Goal: Task Accomplishment & Management: Complete application form

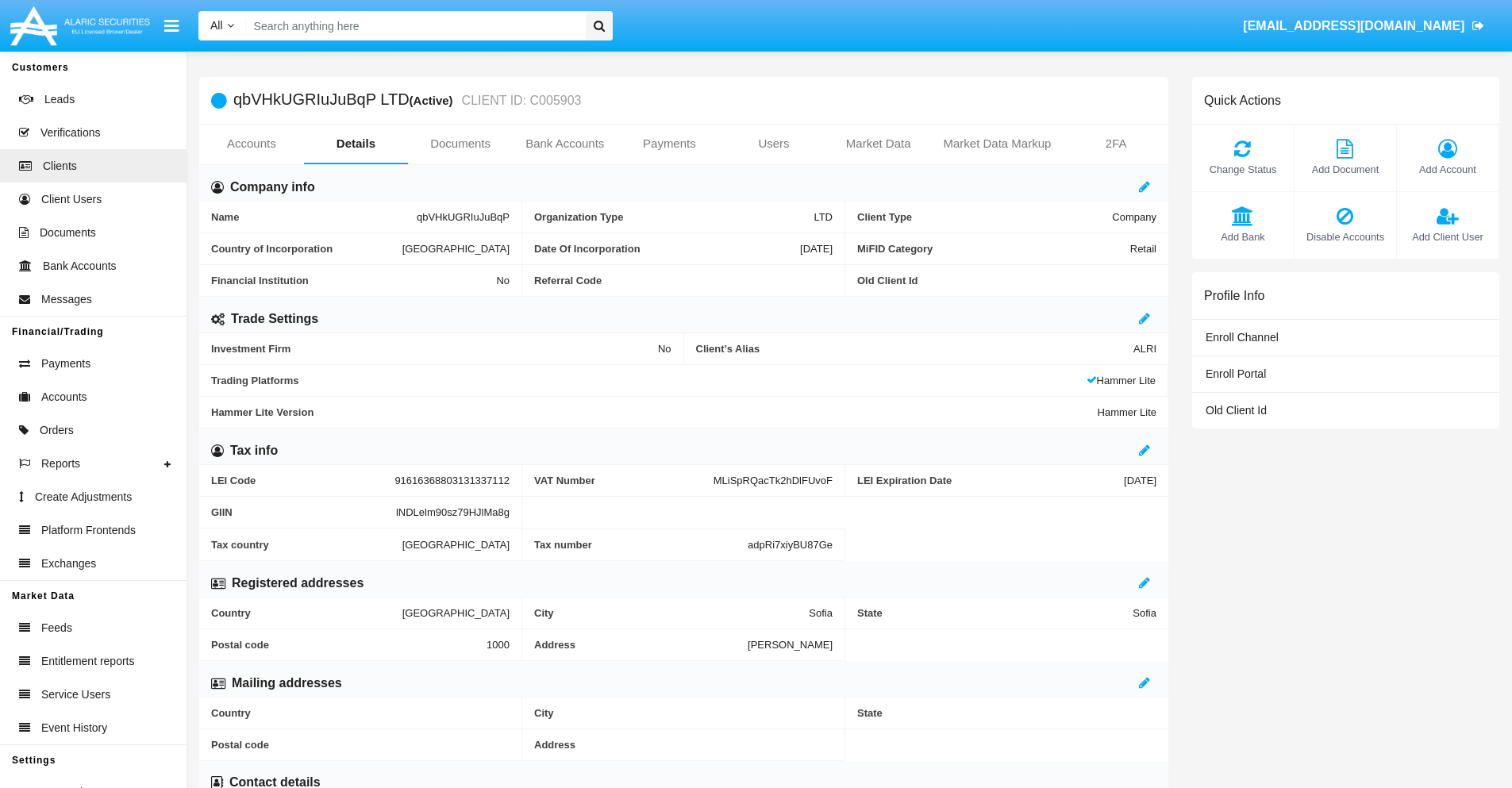
click at [774, 143] on link "Users" at bounding box center [774, 143] width 104 height 38
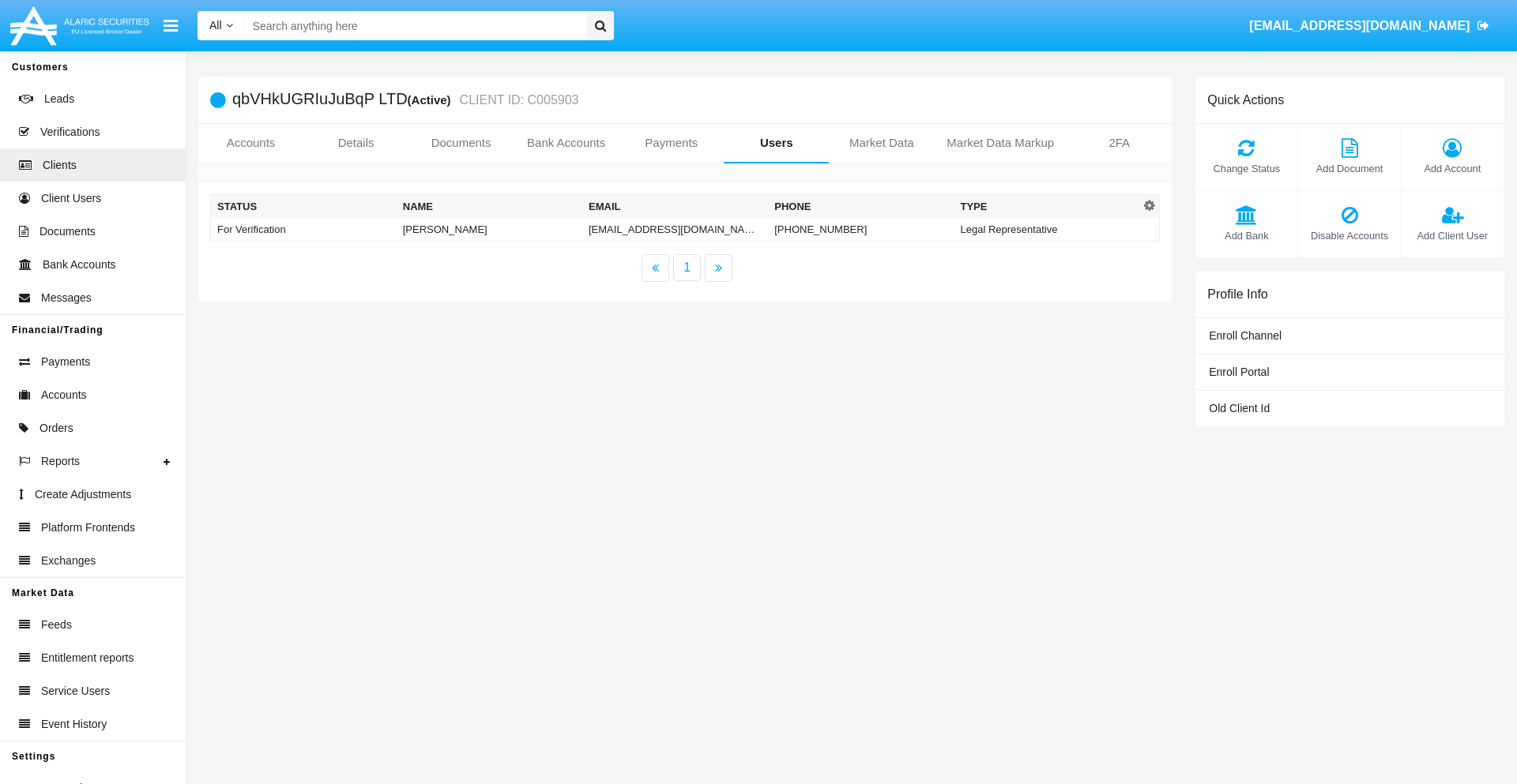
click at [675, 229] on td "xd2z.tdagp@cao-r8u.kr" at bounding box center [675, 229] width 186 height 24
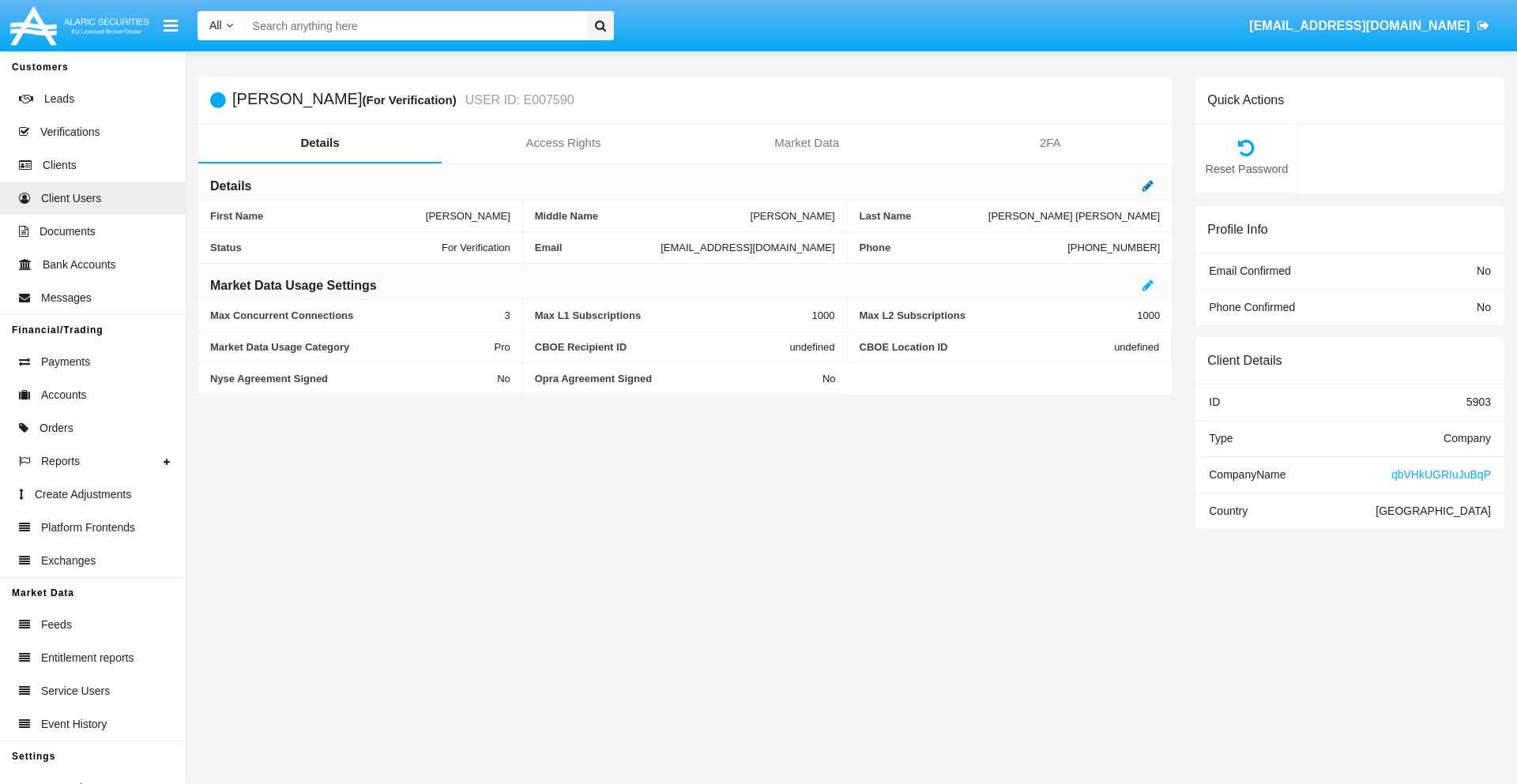
click at [1148, 185] on icon at bounding box center [1147, 185] width 11 height 12
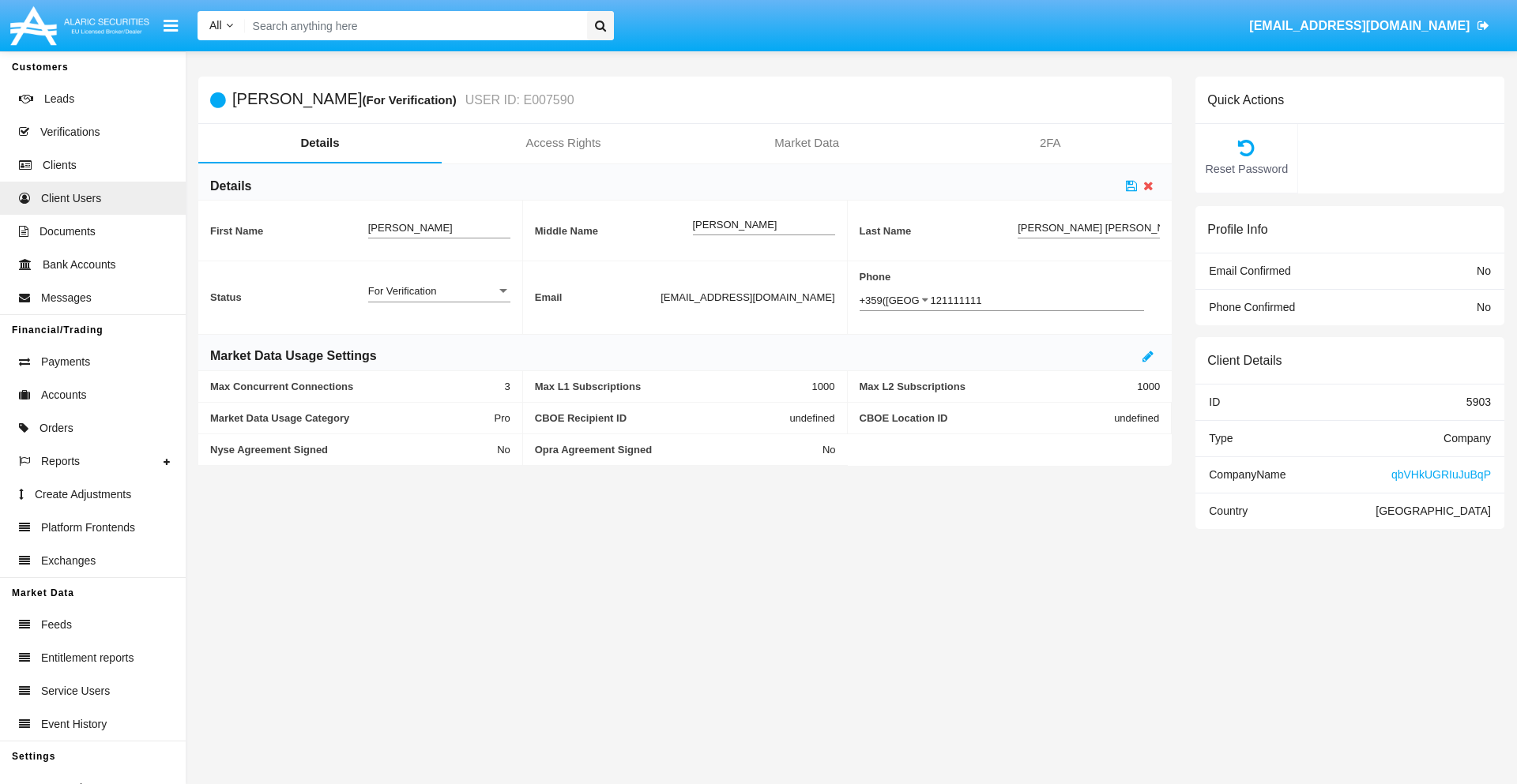
click at [439, 290] on div "For Verification" at bounding box center [431, 291] width 128 height 13
click at [439, 299] on span "Verified" at bounding box center [439, 299] width 142 height 31
click at [1132, 185] on icon at bounding box center [1131, 185] width 11 height 12
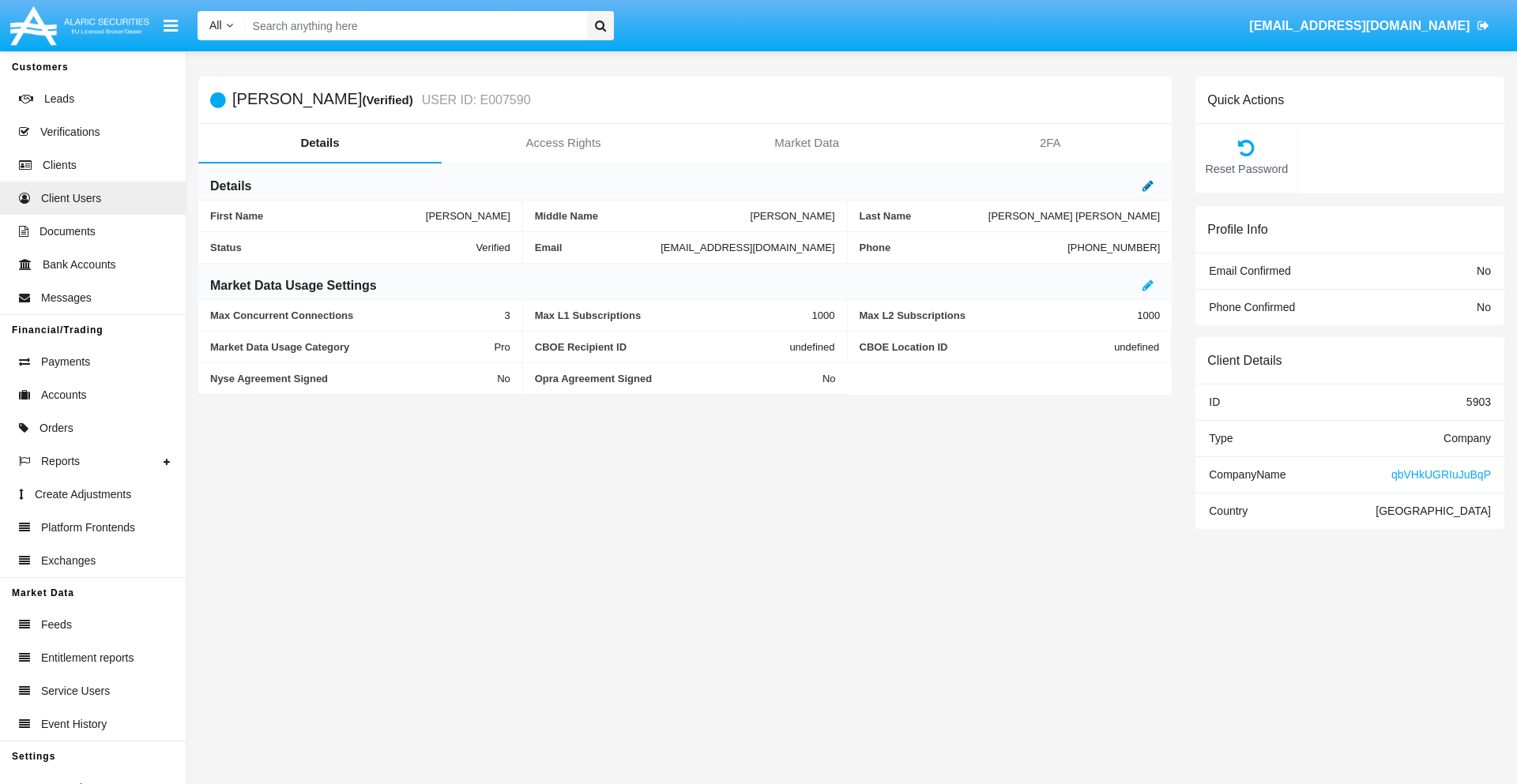
click at [1148, 185] on icon at bounding box center [1147, 185] width 11 height 12
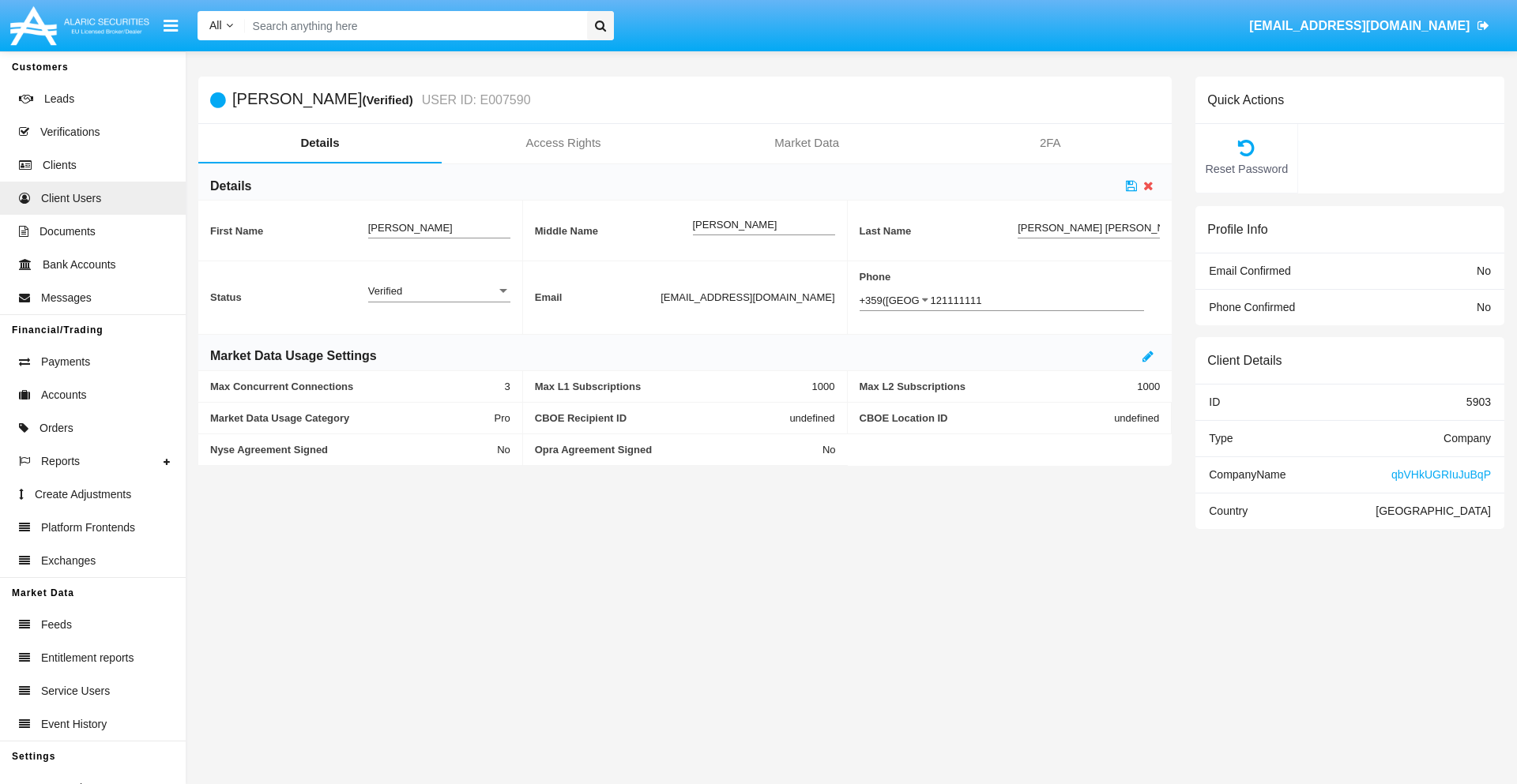
click at [439, 290] on div "Verified" at bounding box center [431, 291] width 128 height 13
click at [439, 299] on span "Active" at bounding box center [439, 299] width 142 height 31
click at [1132, 185] on icon at bounding box center [1131, 185] width 11 height 12
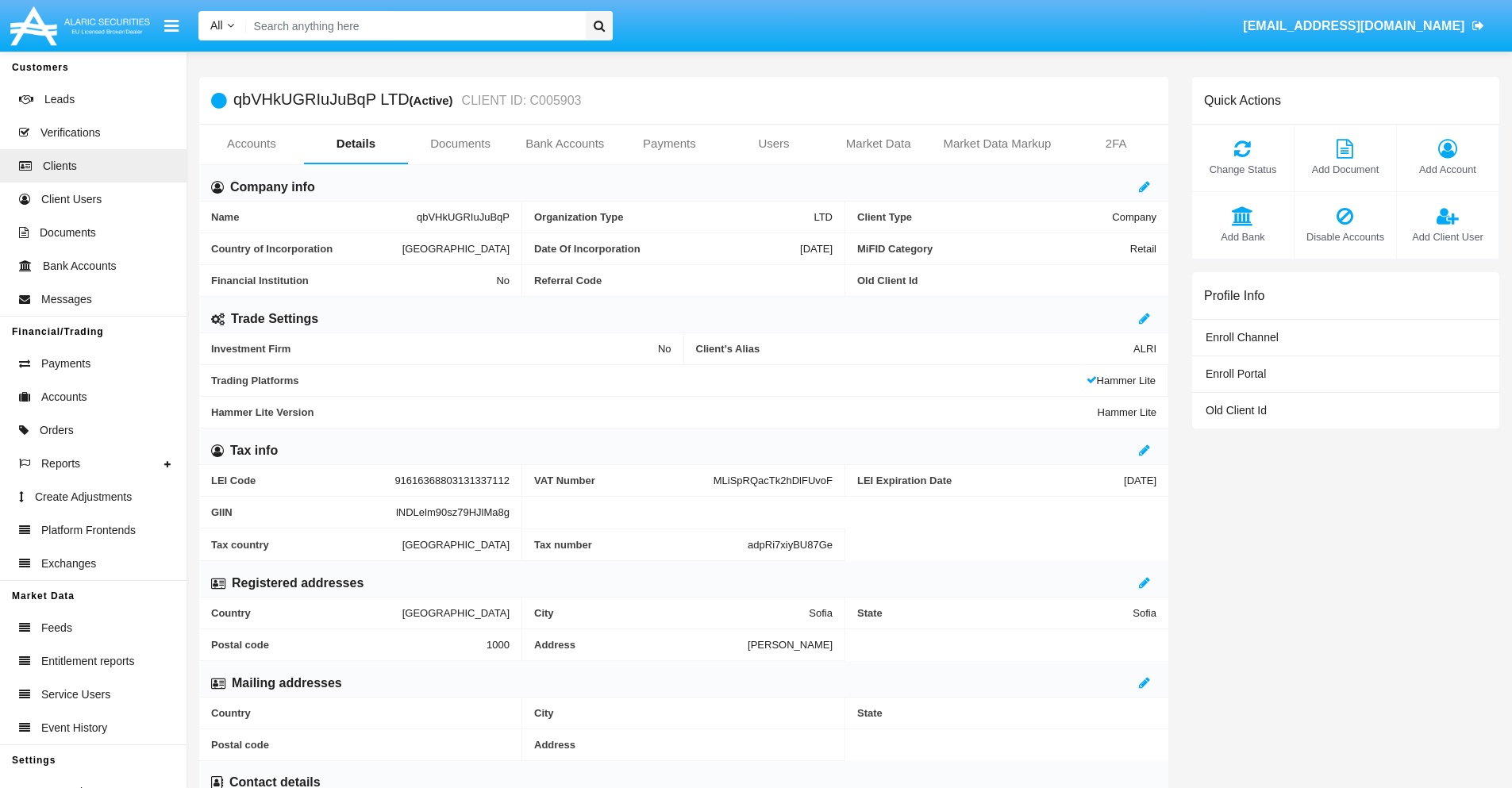
click at [1447, 236] on span "Add Client User" at bounding box center [1447, 237] width 85 height 15
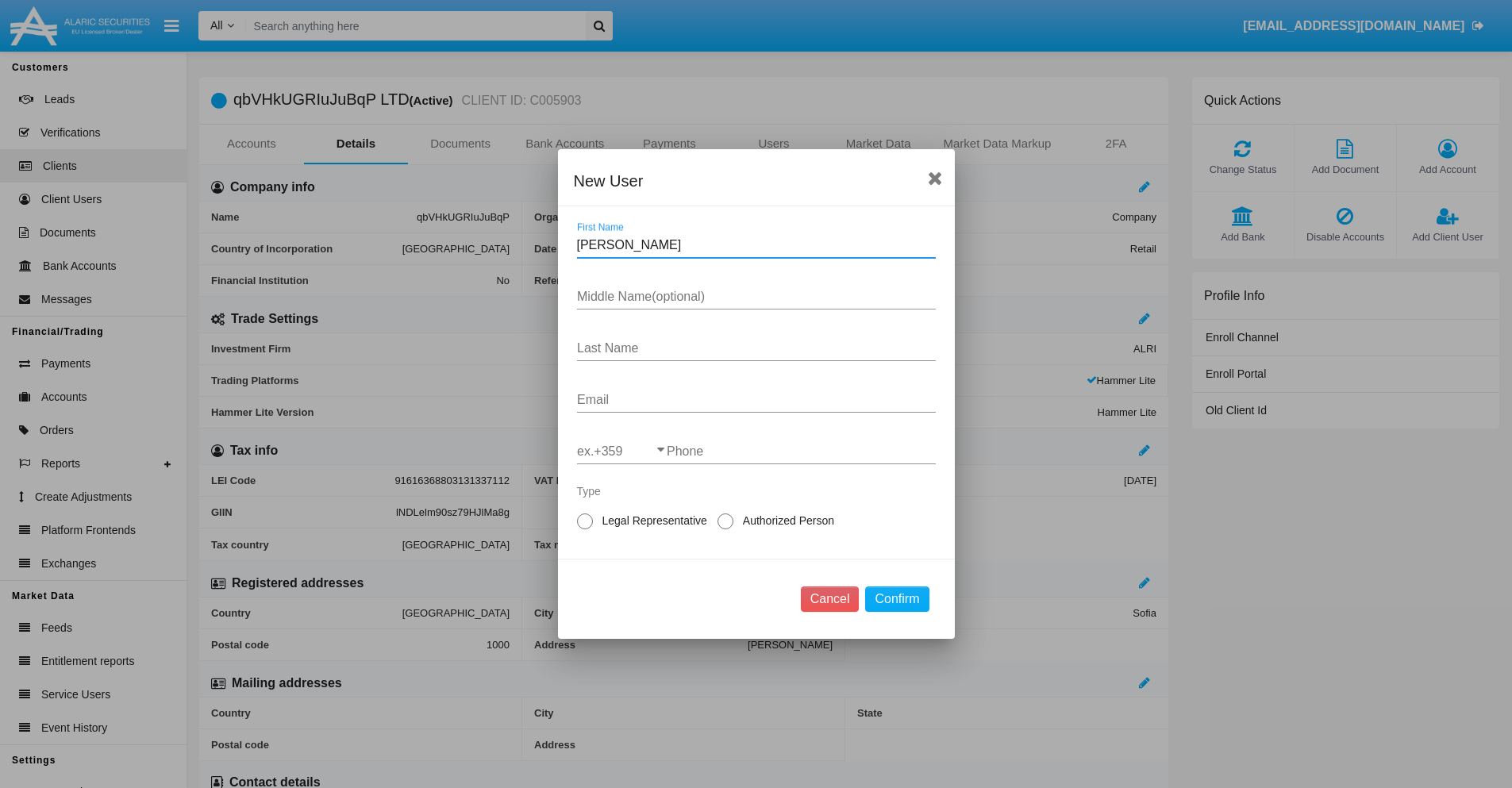
type input "Giuseppe"
type input "Gayle"
type input "Roberts"
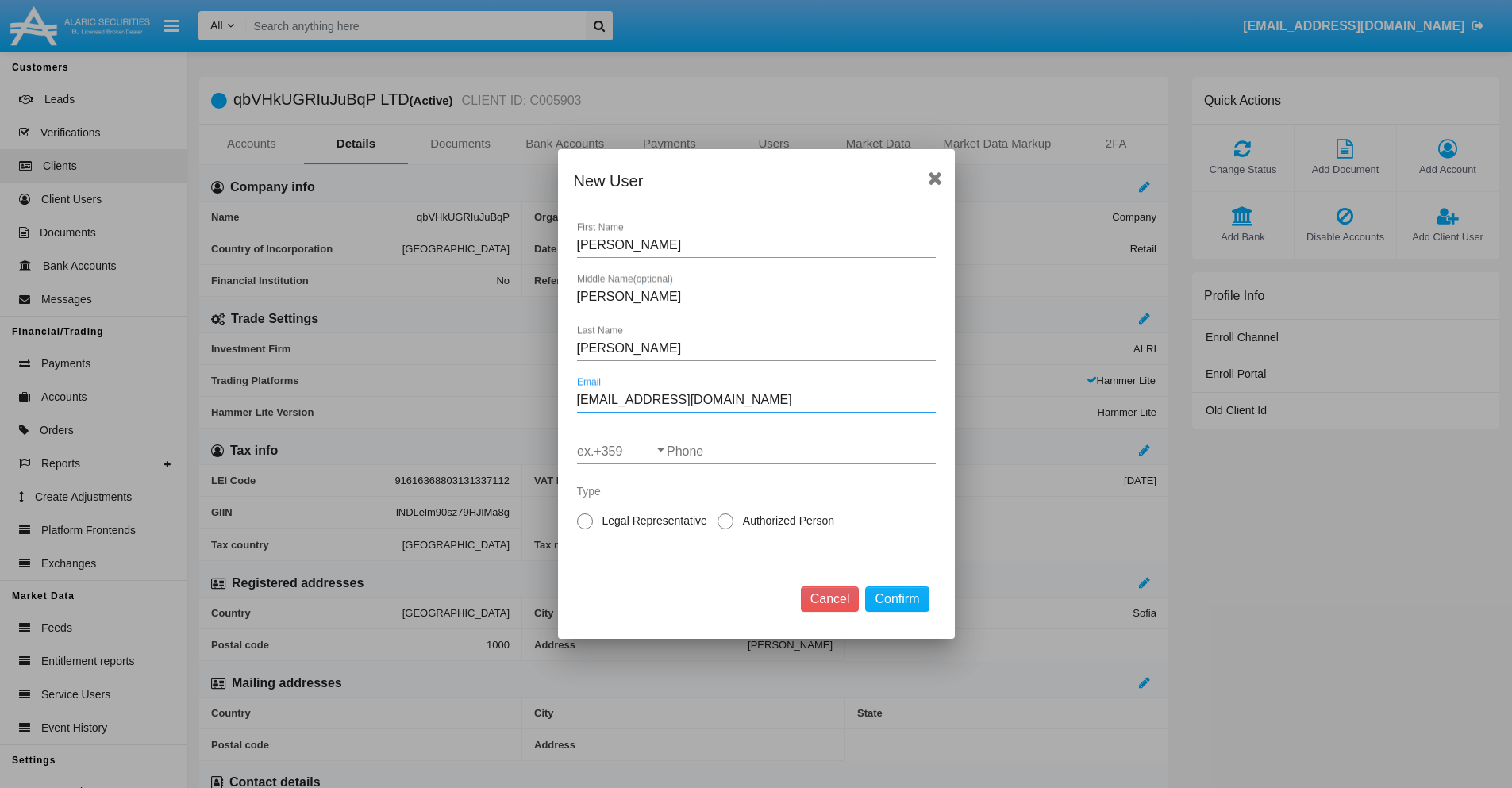
type input "vk3859-cjbwc@fs8598.sg"
click at [621, 452] on input "ex.+359" at bounding box center [621, 451] width 89 height 14
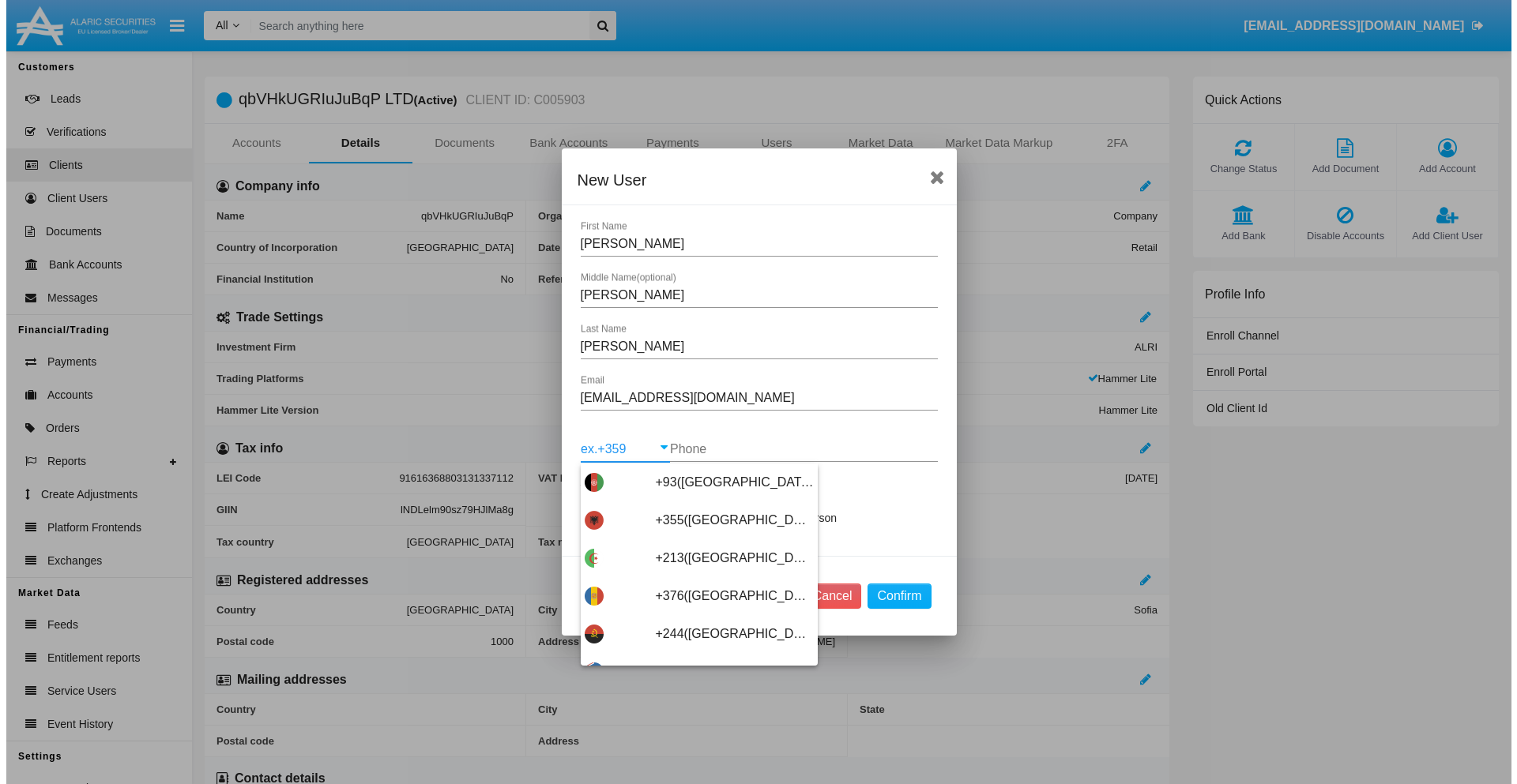
scroll to position [8401, 0]
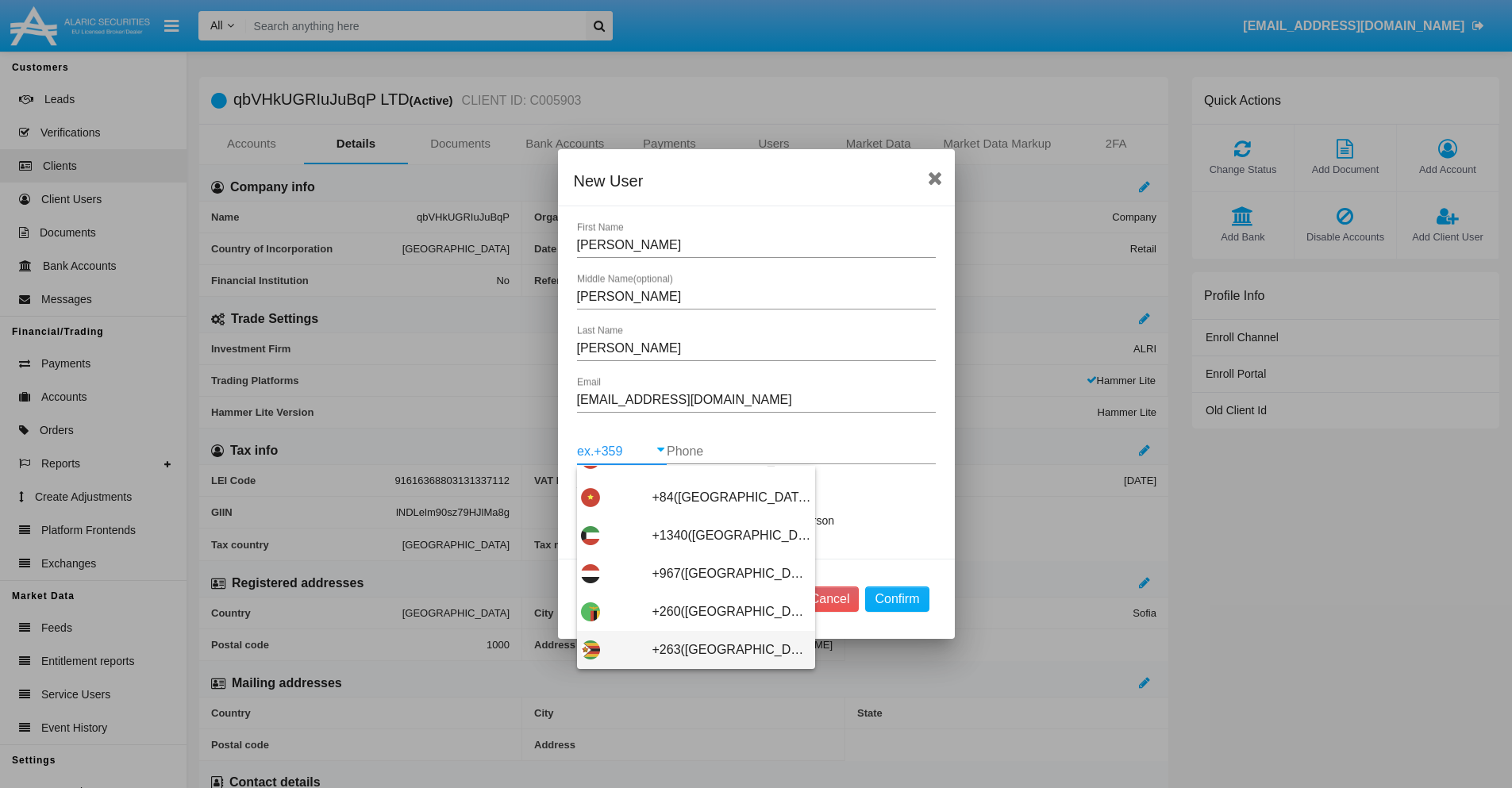
click at [689, 650] on span "+263(Zimbabwe)" at bounding box center [732, 650] width 159 height 38
type input "+263(Zimbabwe)"
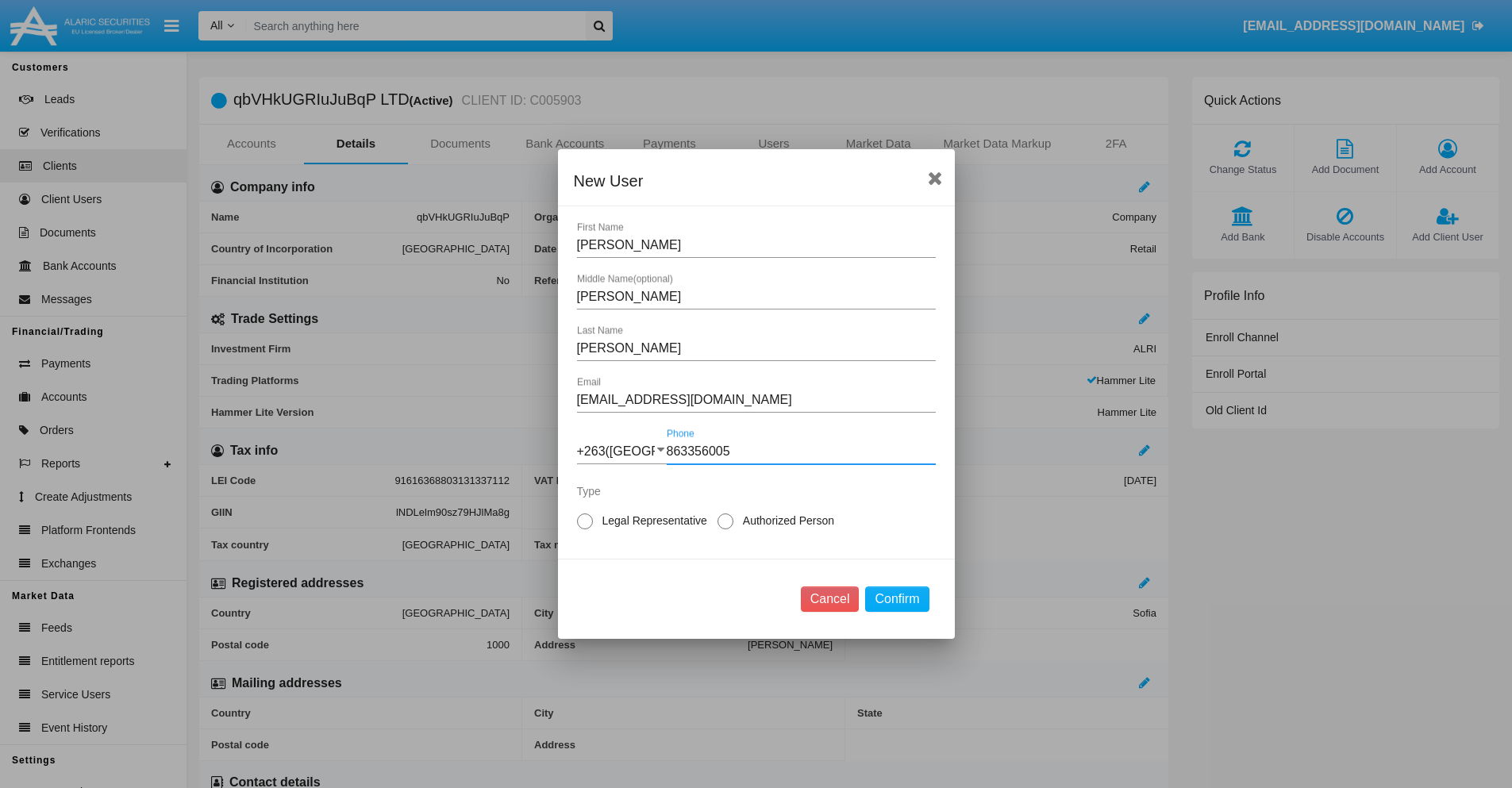
type input "863356005"
click at [785, 520] on span "Authorized Person" at bounding box center [785, 521] width 104 height 17
click at [725, 529] on input "Authorized Person" at bounding box center [724, 529] width 1 height 1
radio input "true"
click at [896, 599] on button "Confirm" at bounding box center [896, 599] width 64 height 26
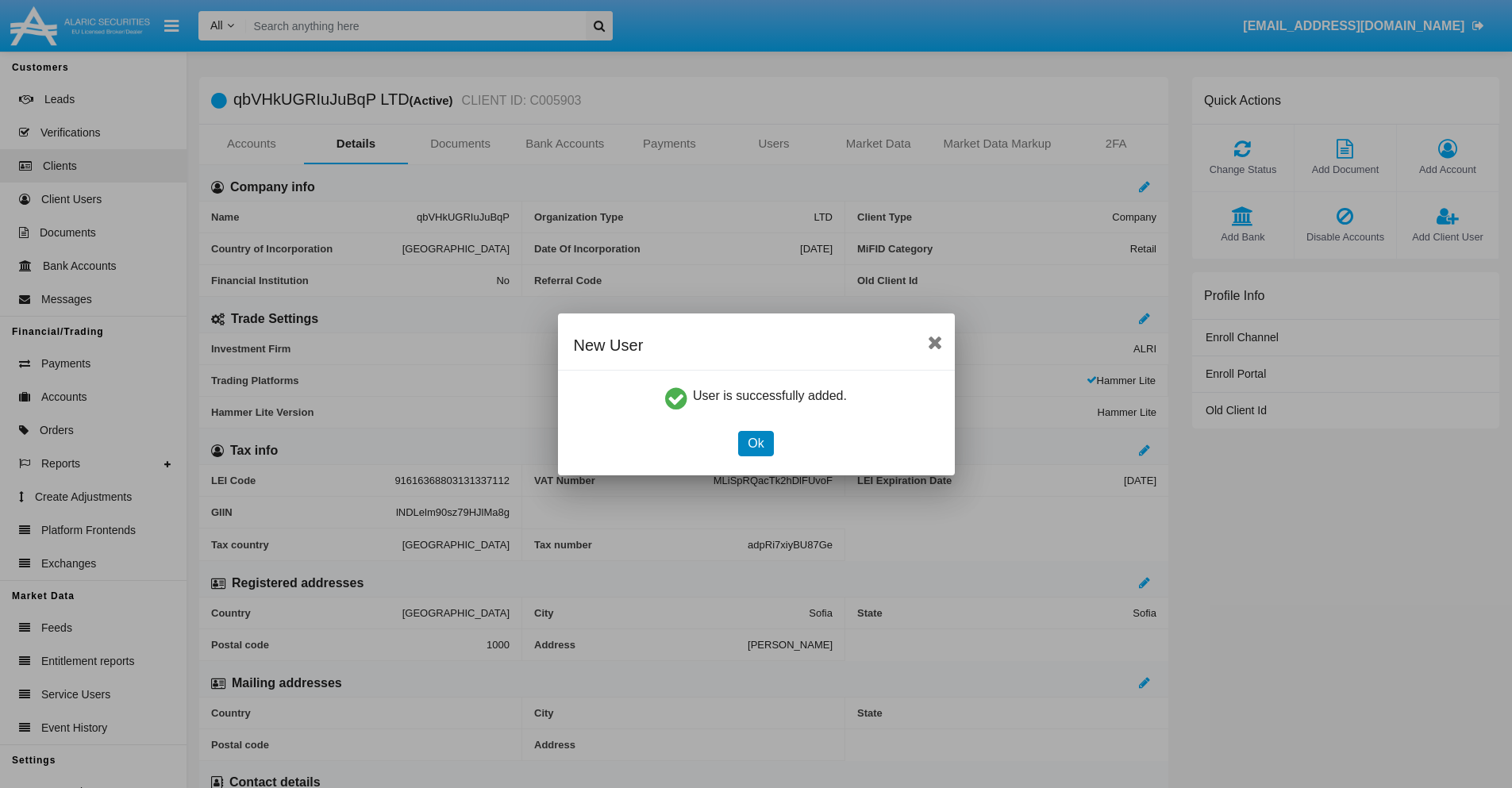
click at [756, 442] on button "Ok" at bounding box center [756, 443] width 35 height 26
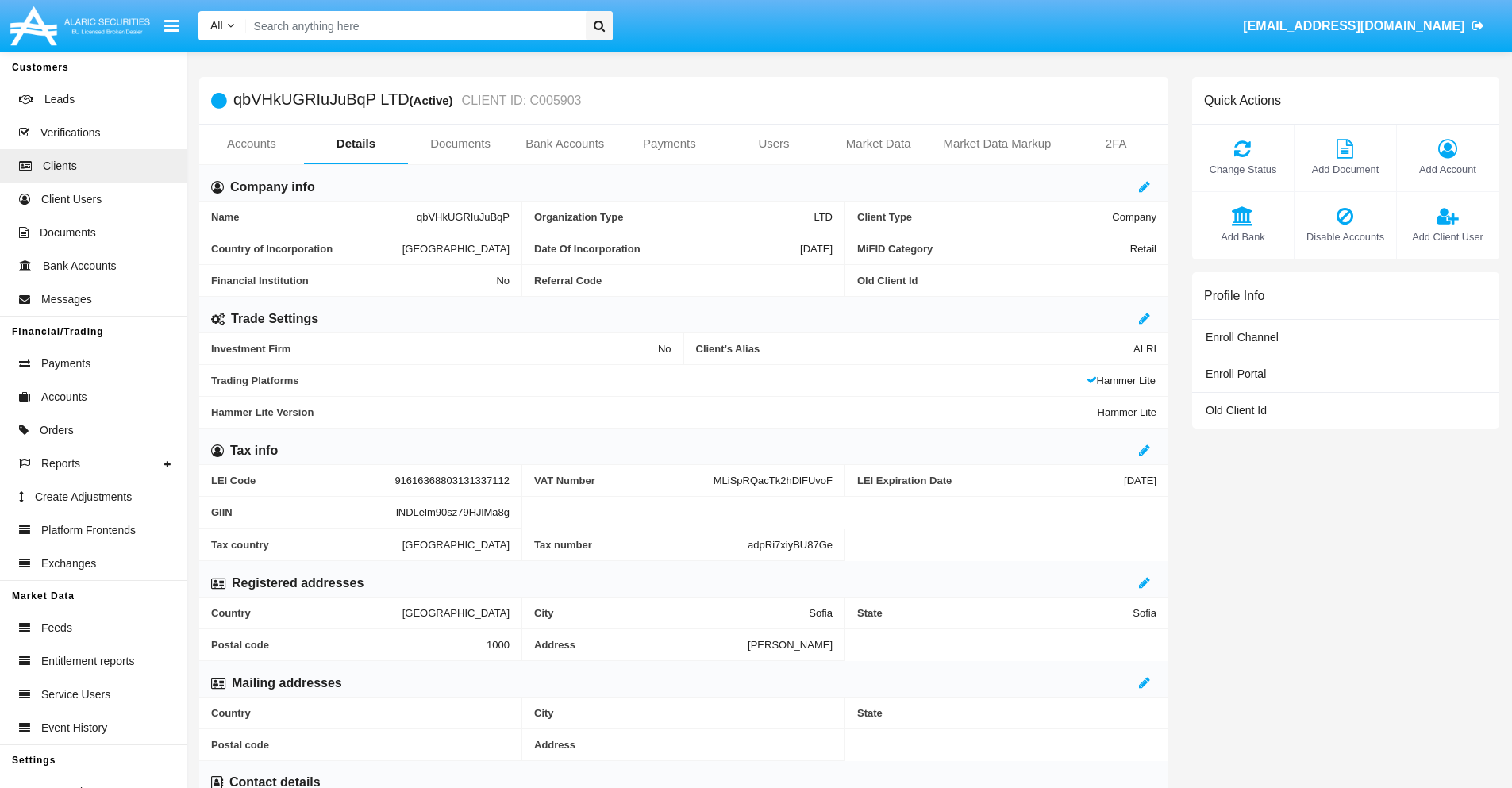
click at [1447, 236] on span "Add Client User" at bounding box center [1447, 237] width 85 height 15
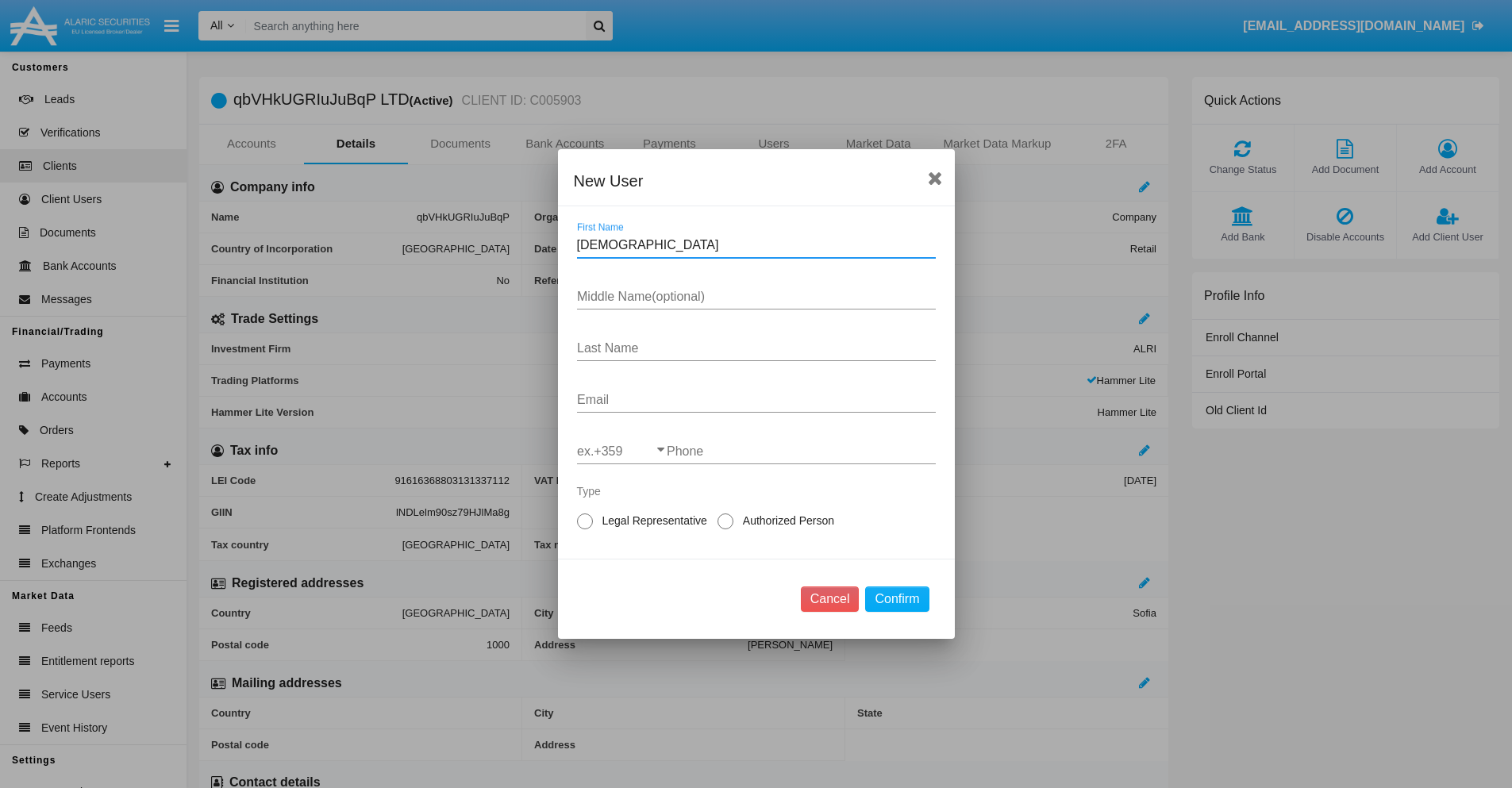
type input "Cristen"
type input "Tyler"
type input "Harris"
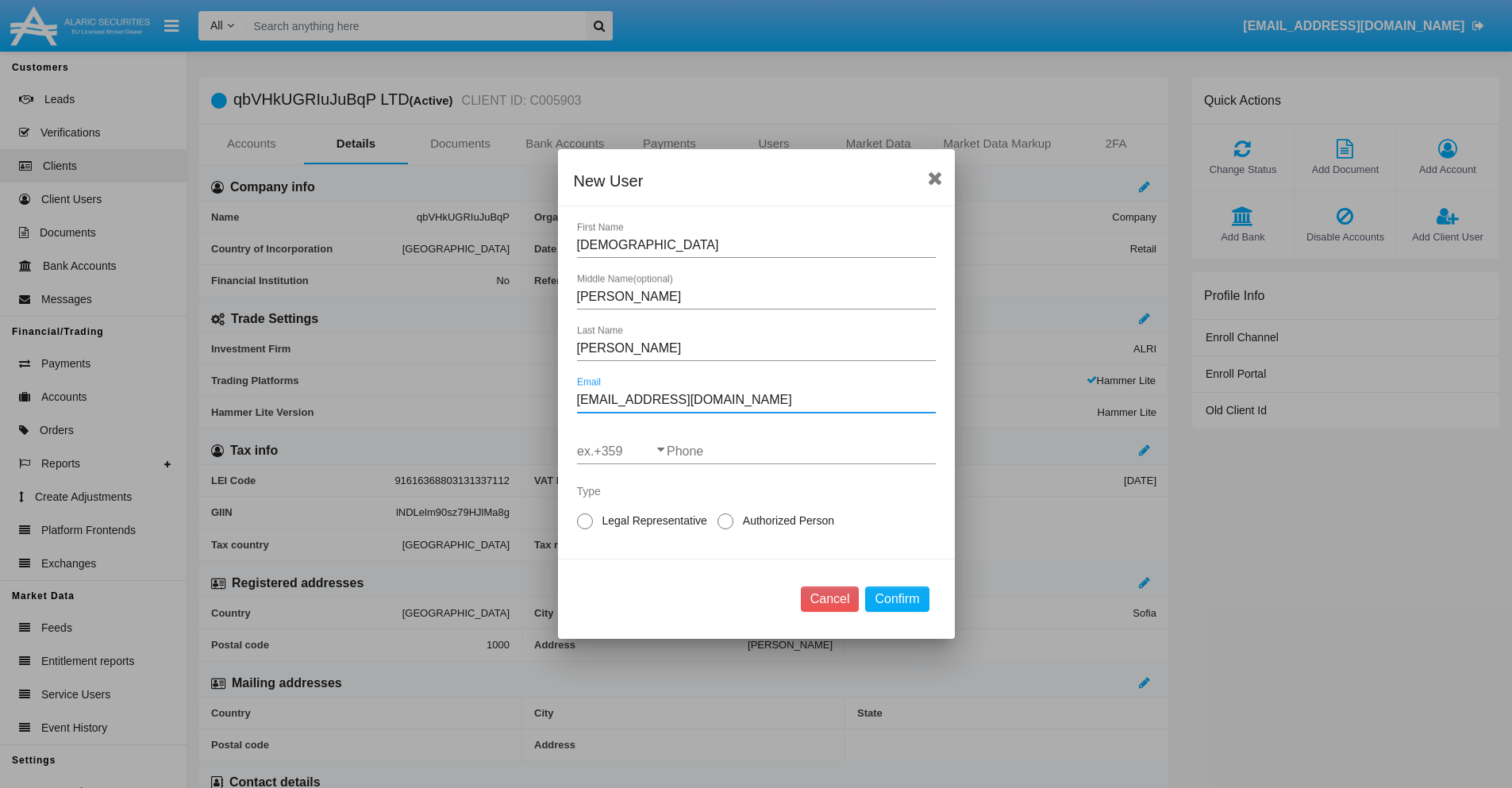
type input "4iop3.ohm1n5@r.2o.au"
click at [621, 452] on input "ex.+359" at bounding box center [621, 451] width 89 height 14
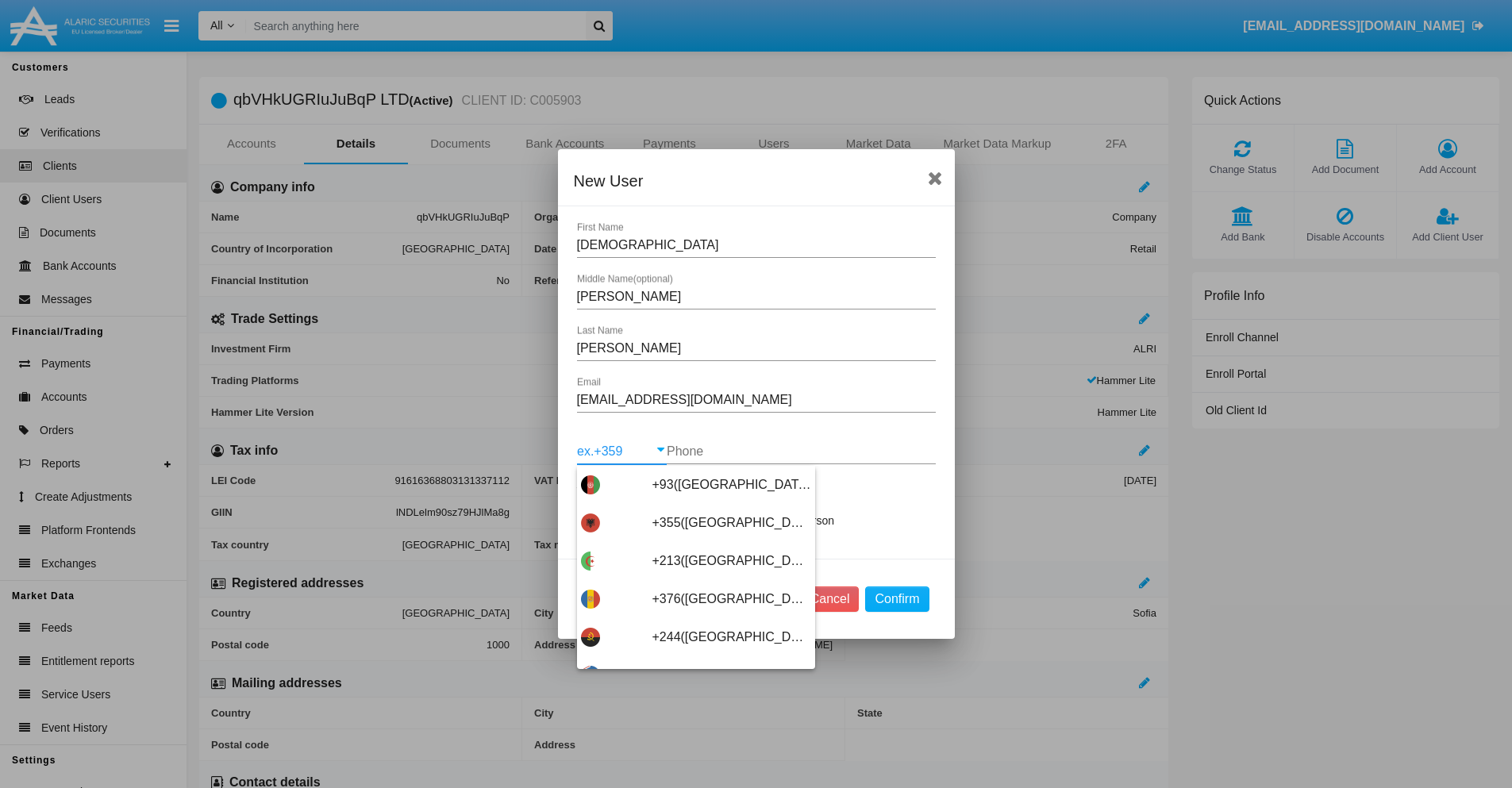
type input "+263([GEOGRAPHIC_DATA])"
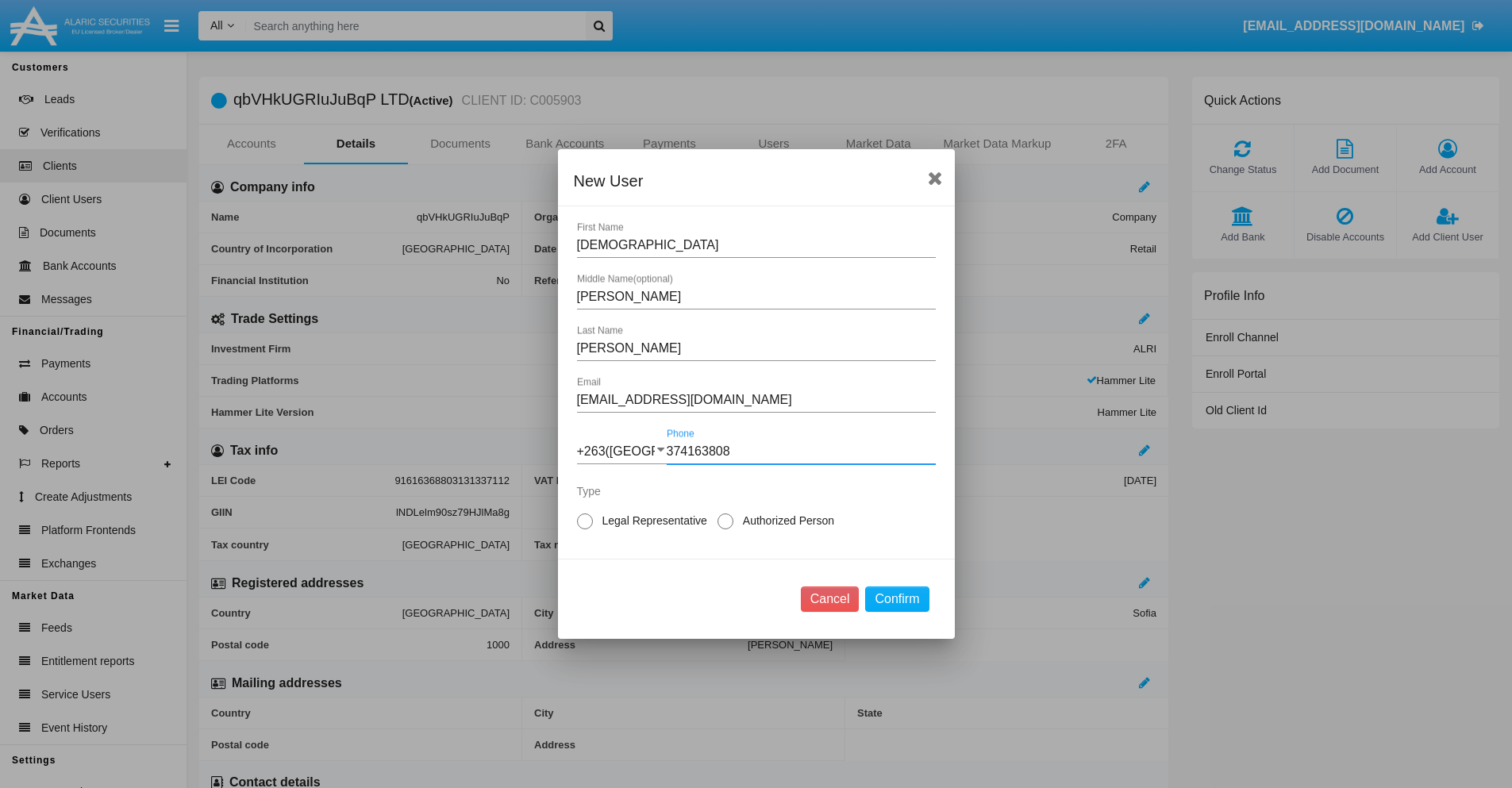
type input "374163808"
click at [651, 520] on span "Legal Representative" at bounding box center [651, 521] width 118 height 17
click at [585, 529] on input "Legal Representative" at bounding box center [584, 529] width 1 height 1
radio input "true"
click at [896, 599] on button "Confirm" at bounding box center [896, 599] width 64 height 26
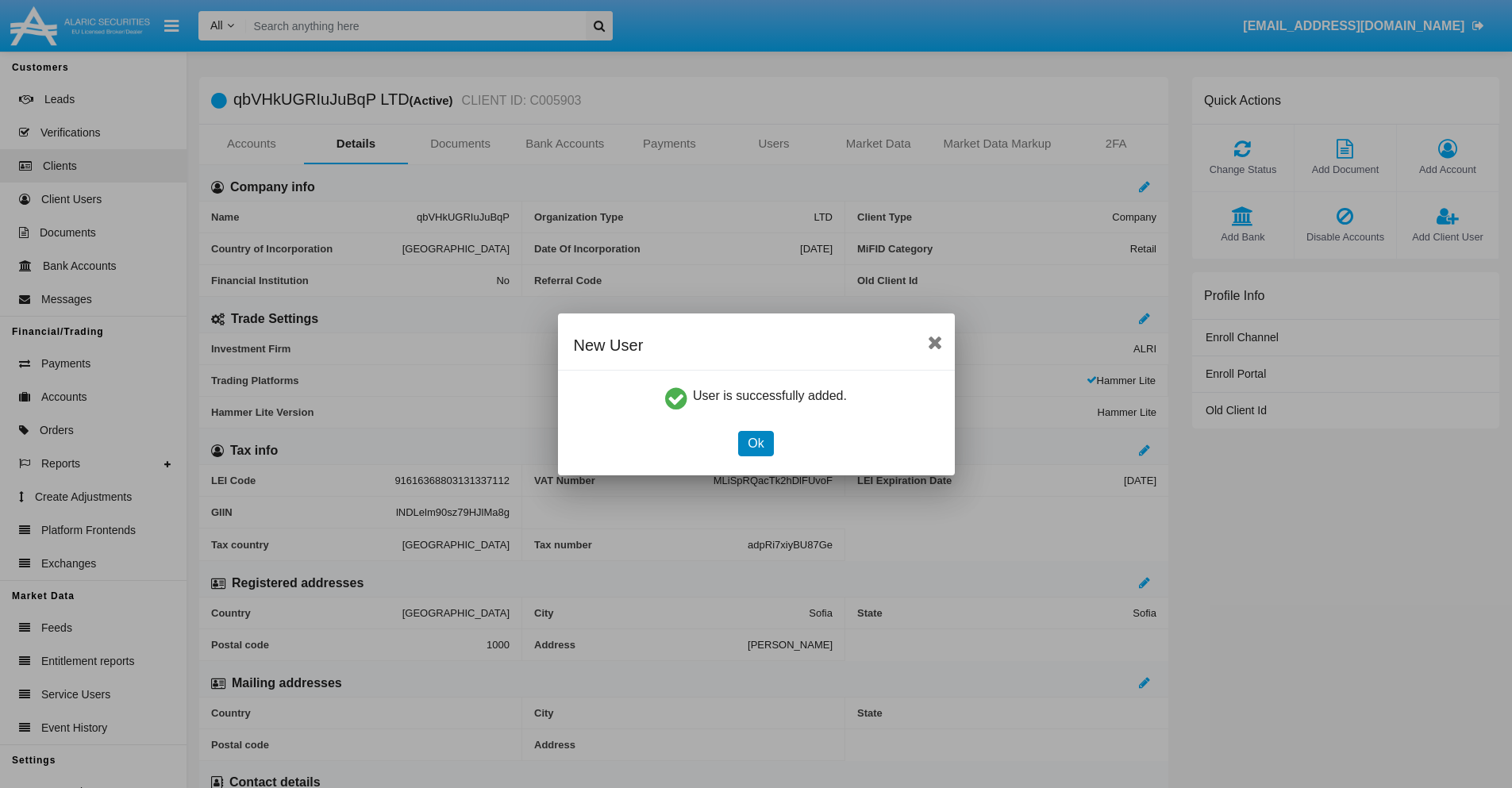
click at [756, 442] on button "Ok" at bounding box center [756, 443] width 35 height 26
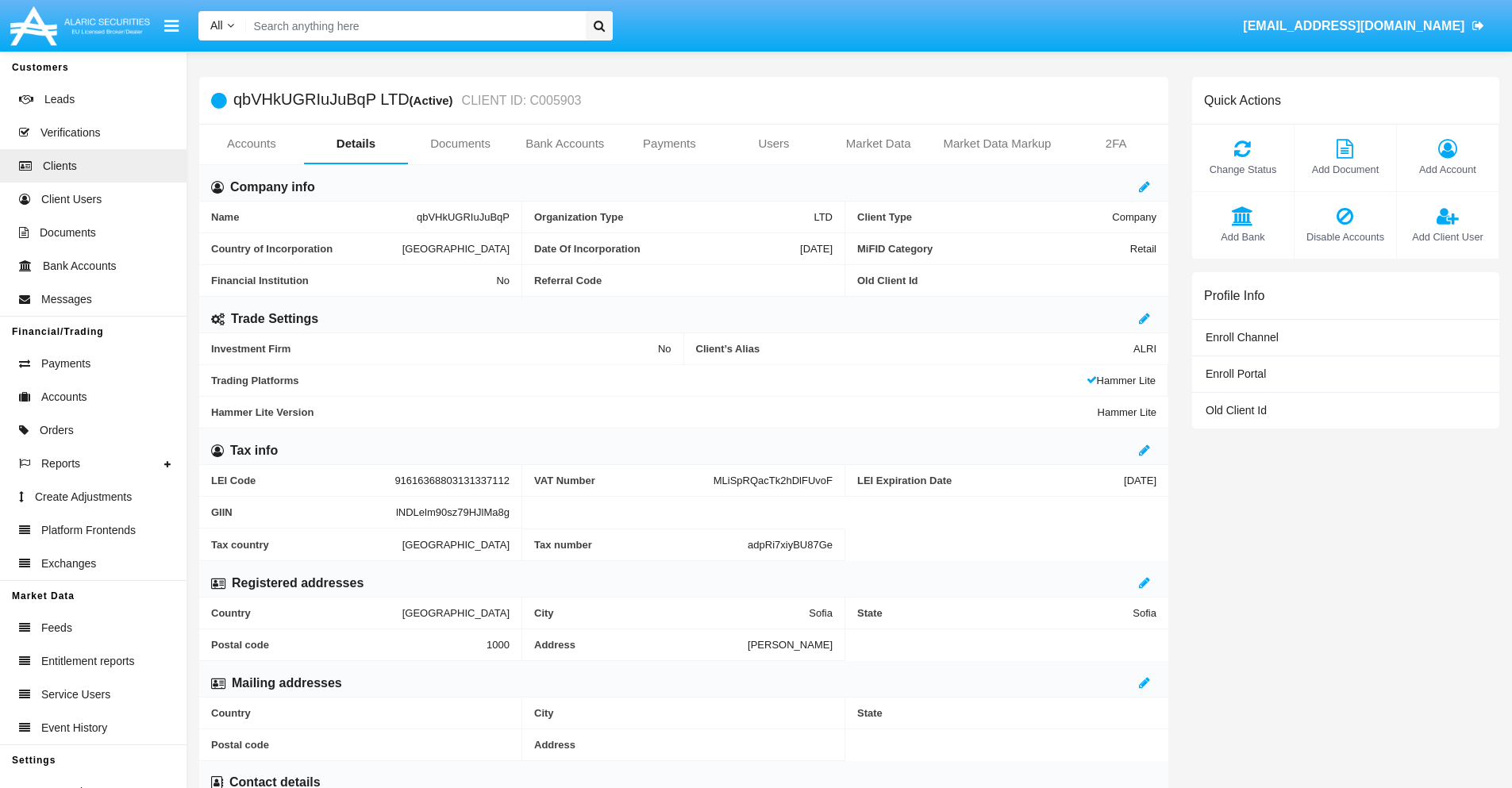
click at [774, 143] on link "Users" at bounding box center [774, 143] width 104 height 38
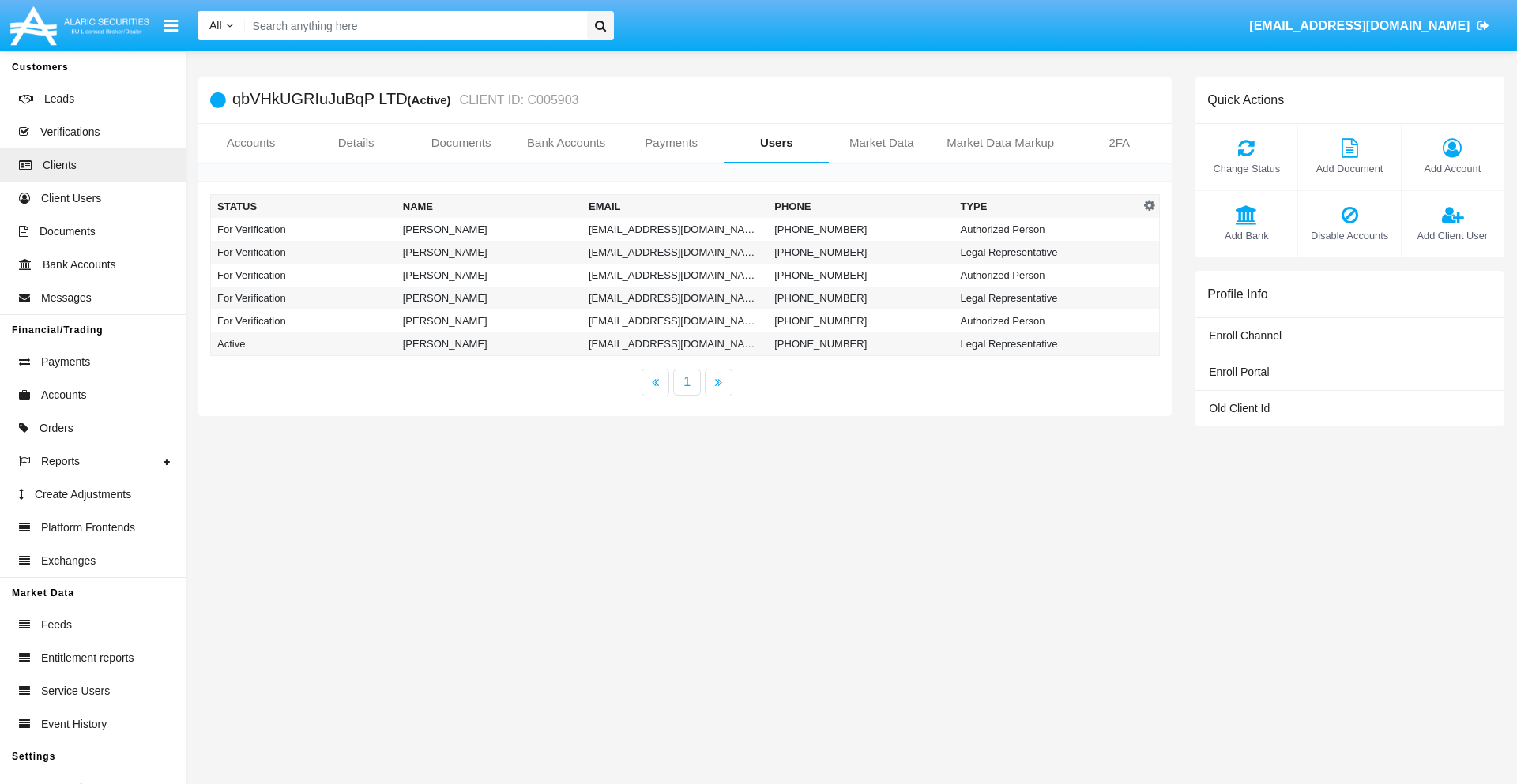
click at [675, 229] on td "v6.bql@ae6es-tyx.int" at bounding box center [675, 229] width 186 height 23
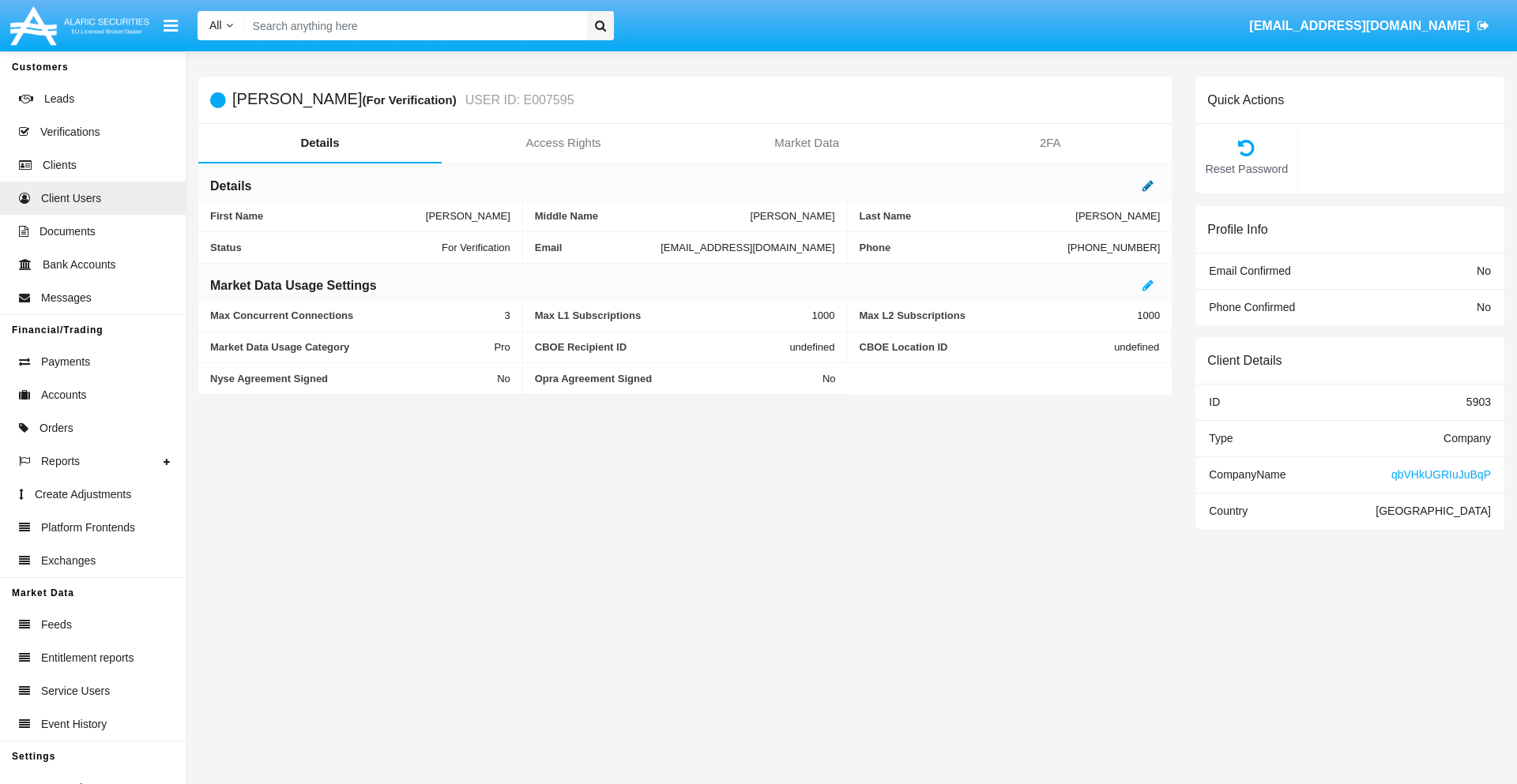
click at [1148, 185] on icon at bounding box center [1147, 185] width 11 height 12
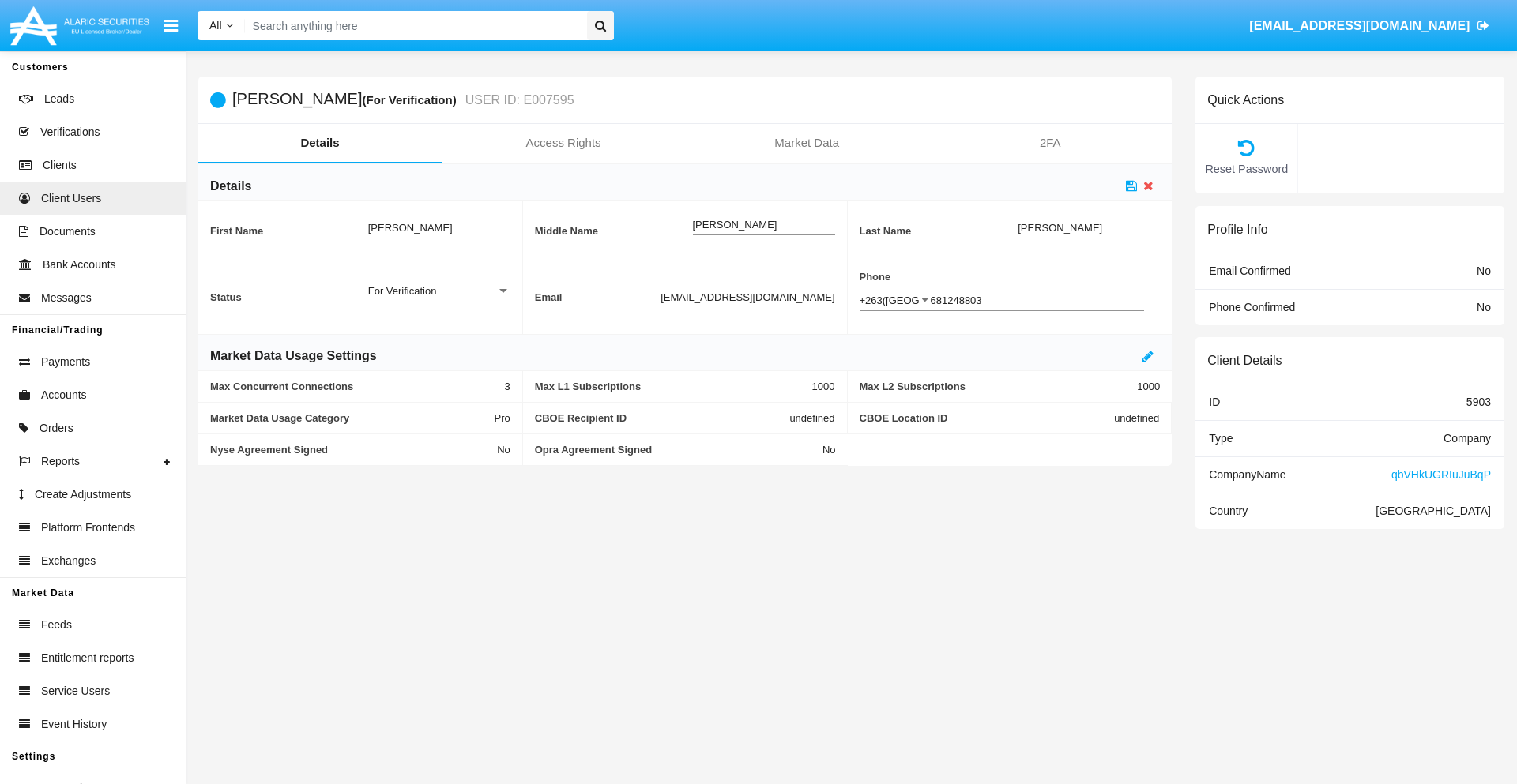
click at [439, 290] on div "For Verification" at bounding box center [431, 291] width 128 height 13
click at [439, 299] on span "Verified" at bounding box center [439, 299] width 142 height 31
click at [1132, 185] on icon at bounding box center [1131, 185] width 11 height 12
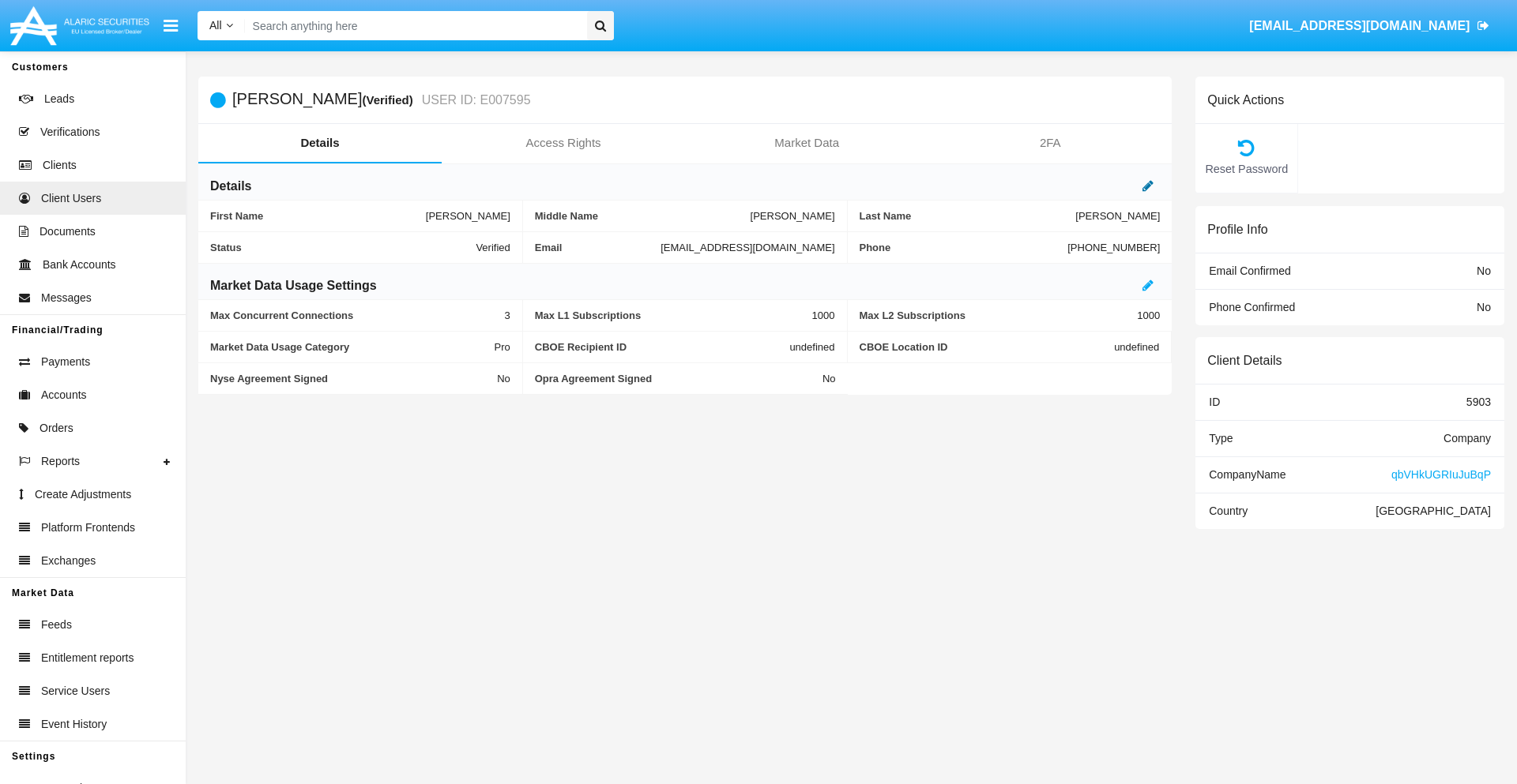
click at [1148, 185] on icon at bounding box center [1147, 185] width 11 height 12
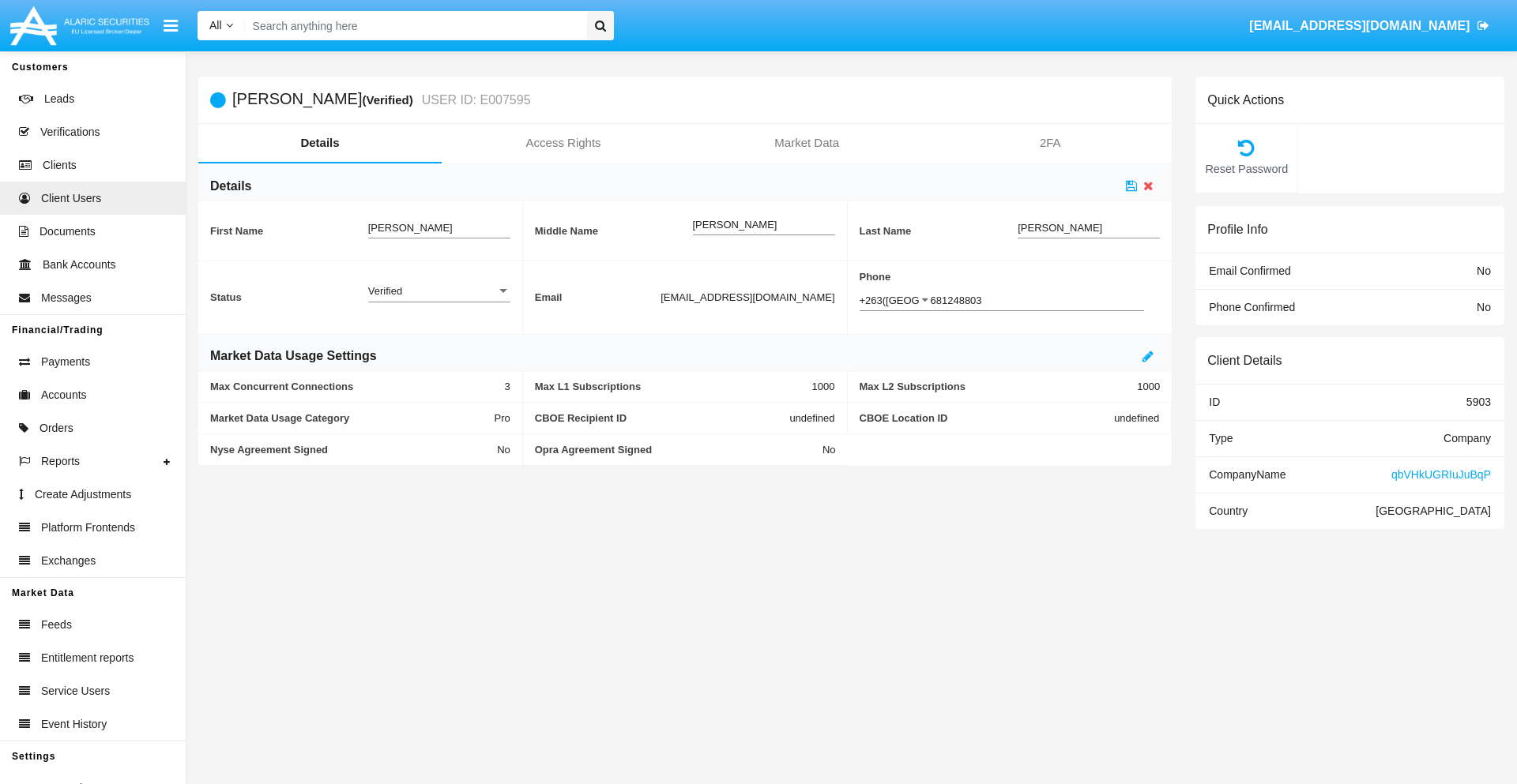
click at [439, 290] on div "Verified" at bounding box center [431, 291] width 128 height 13
click at [439, 299] on span "Active" at bounding box center [439, 299] width 142 height 31
click at [1132, 185] on icon at bounding box center [1131, 185] width 11 height 12
